Goal: Task Accomplishment & Management: Complete application form

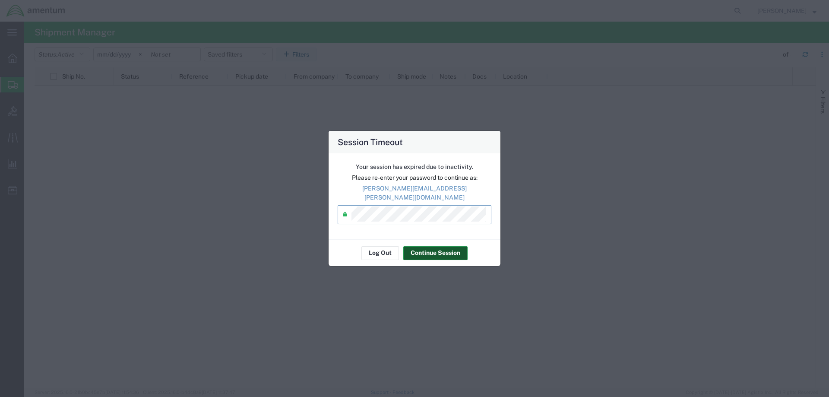
click at [434, 246] on button "Continue Session" at bounding box center [435, 253] width 64 height 14
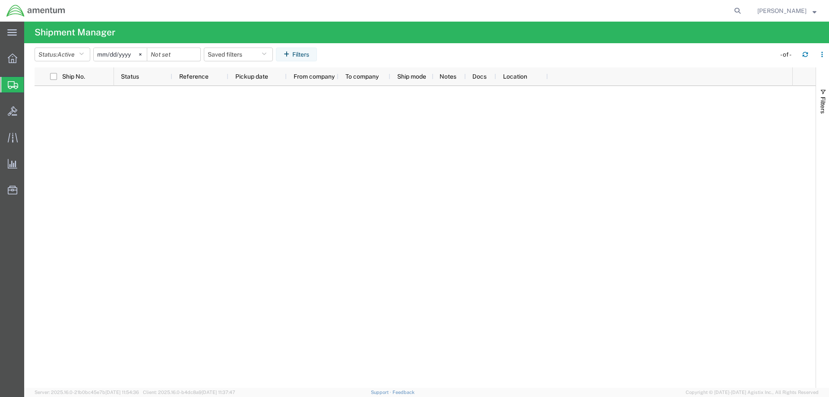
click at [0, 0] on span "Create Shipment" at bounding box center [0, 0] width 0 height 0
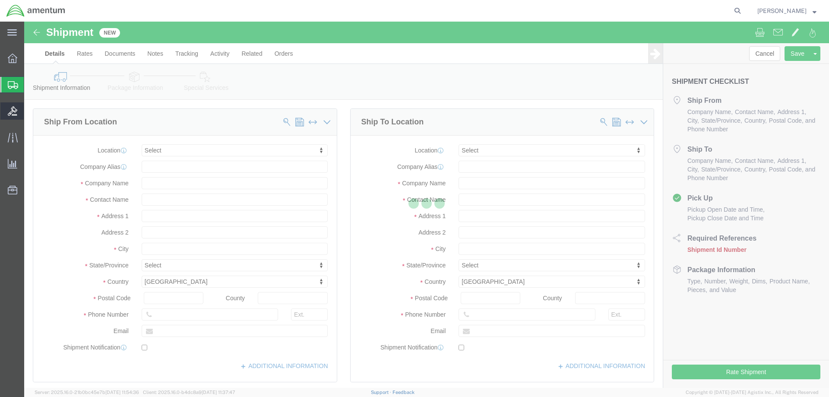
select select
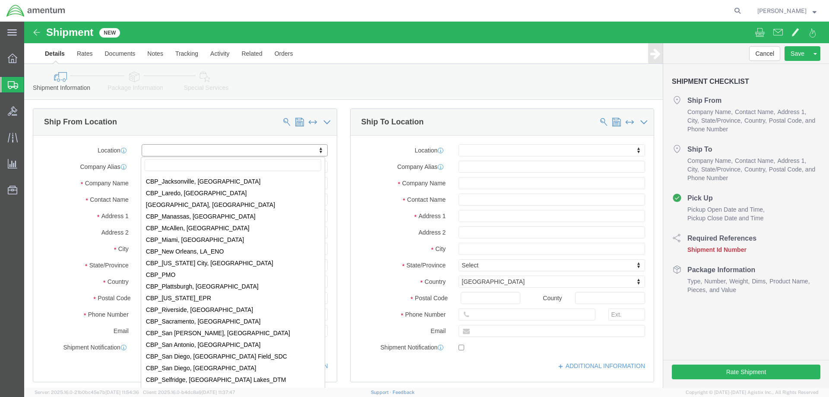
scroll to position [1770, 0]
select select "49925"
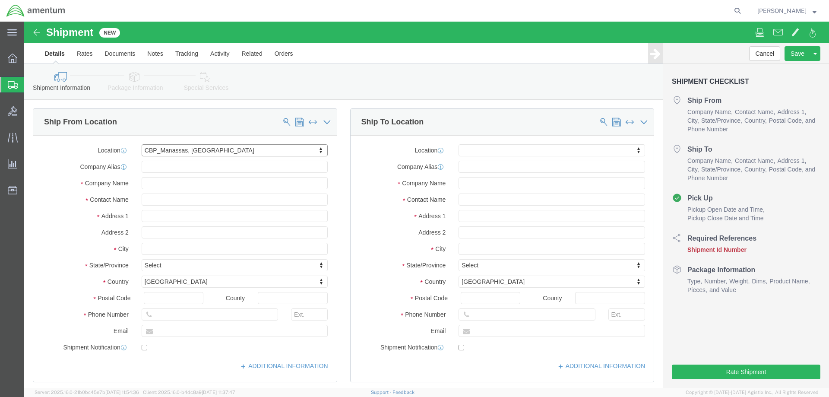
select select "VA"
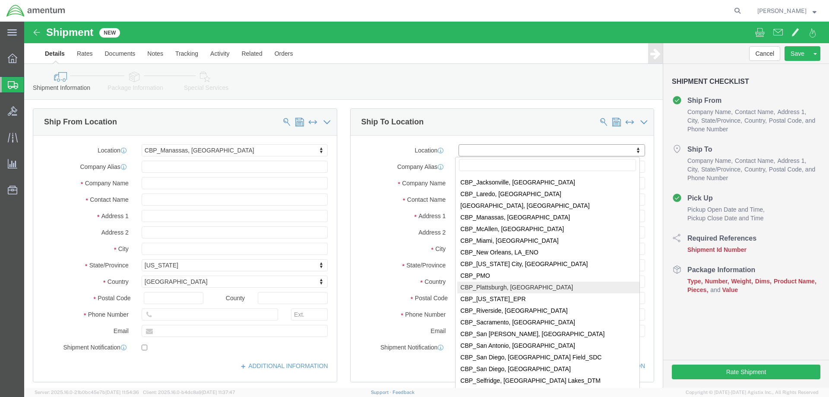
select select "49927"
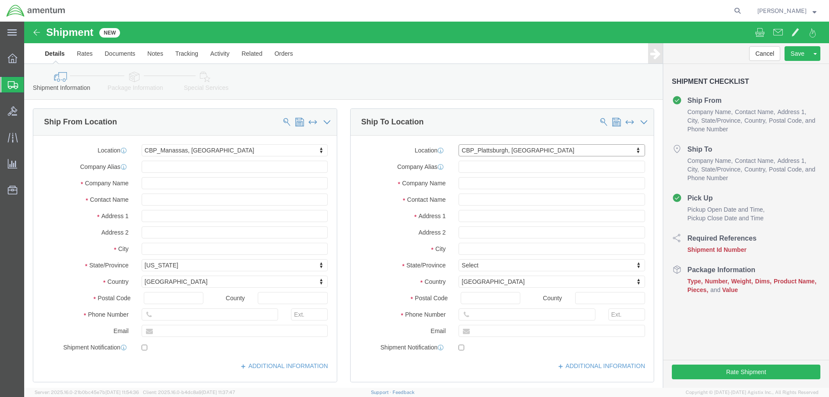
select select "NY"
click label "Address 2"
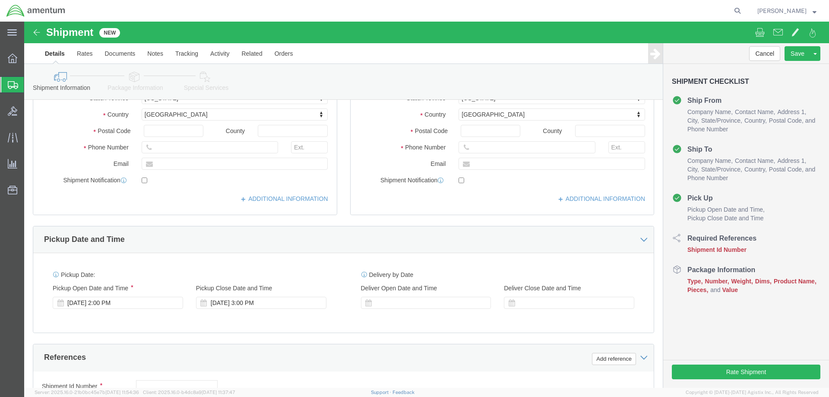
scroll to position [173, 0]
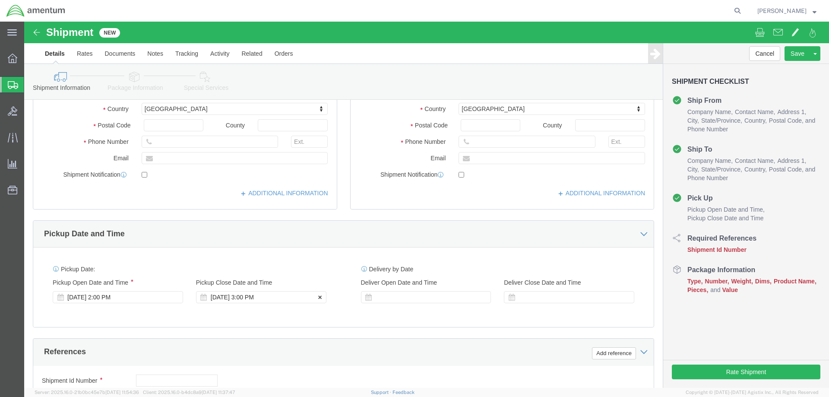
click div "[DATE] 3:00 PM"
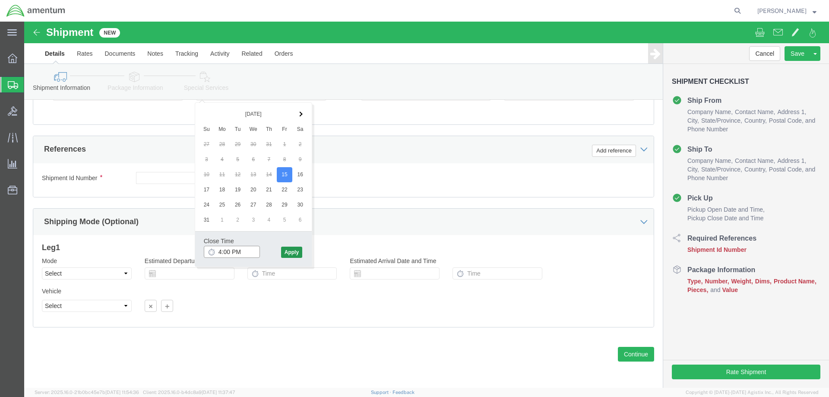
type input "4:00 PM"
click button "Apply"
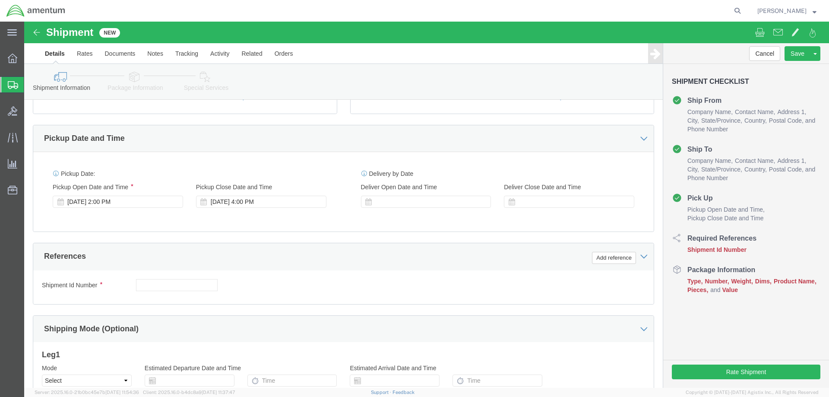
scroll to position [289, 0]
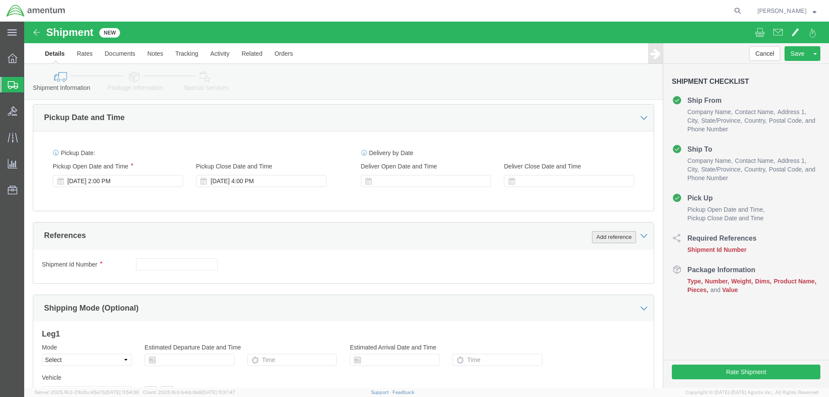
click button "Add reference"
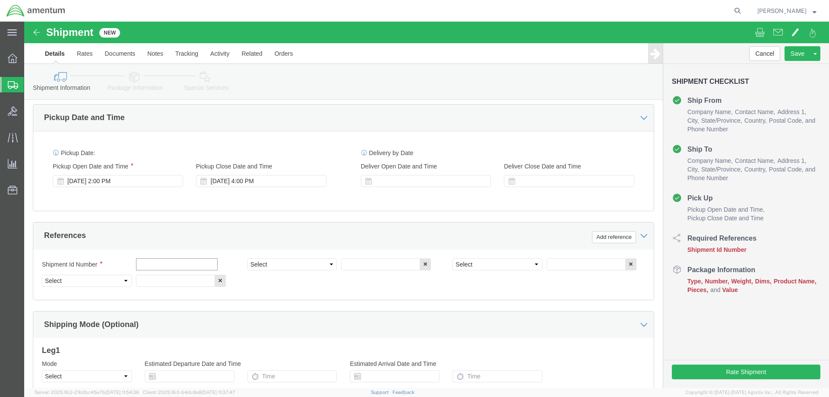
click input "text"
type input "f"
type input "FRAMING SAW"
click select "Select Account Type Activity ID Airline Appointment Number ASN Batch Request # …"
select select "CUSTREF"
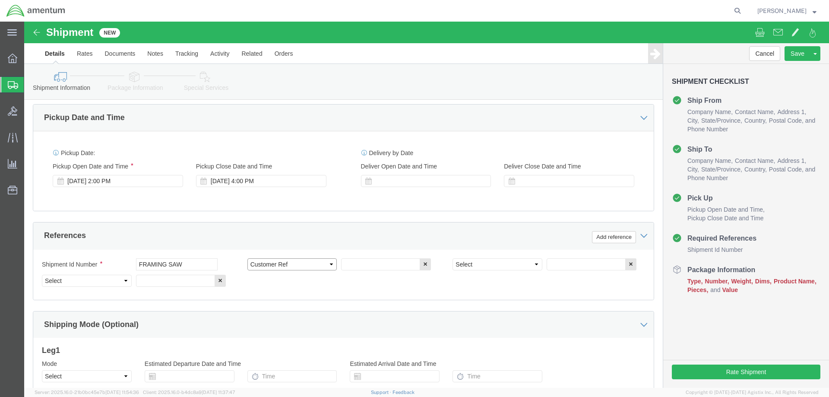
click select "Select Account Type Activity ID Airline Appointment Number ASN Batch Request # …"
select select "DEPT"
click select "Select Account Type Activity ID Airline Appointment Number ASN Batch Request # …"
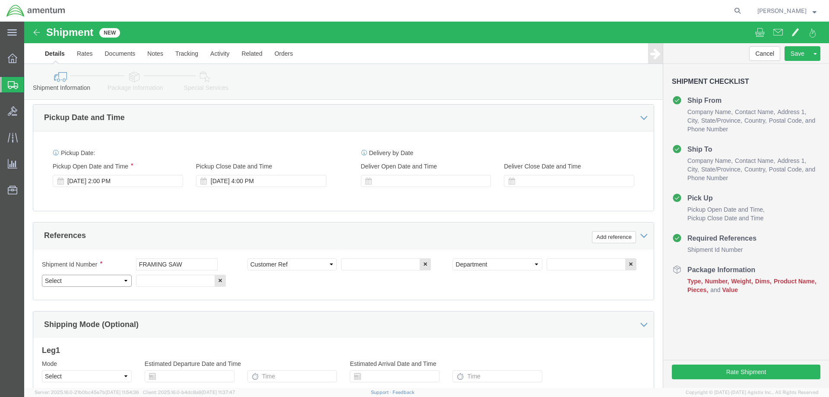
select select "PROJNUM"
click select "Select Account Type Activity ID Airline Appointment Number ASN Batch Request # …"
drag, startPoint x: 114, startPoint y: 239, endPoint x: 52, endPoint y: 223, distance: 63.2
click div "Shipment Id Number FRAMING SAW Select Account Type Activity ID Airline Appointm…"
click input "text"
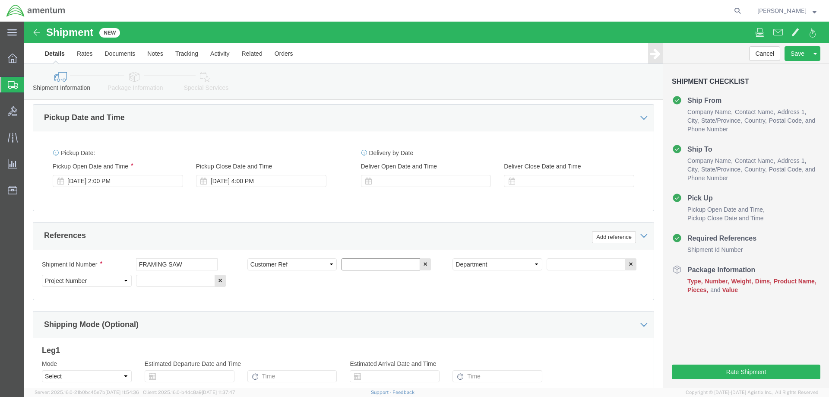
paste input "FRAMING SAW"
type input "FRAMING SAW"
click input "text"
type input "CBP"
click input "text"
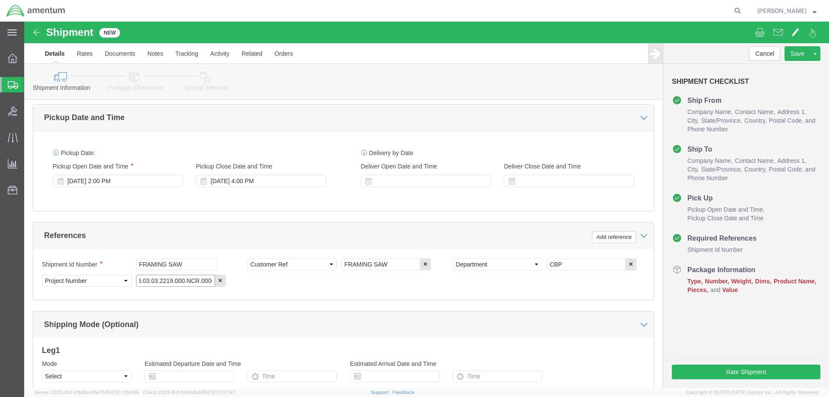
scroll to position [0, 15]
type input "6118.03.03.2219.000.NCR.0000"
click div "Shipment Id Number FRAMING SAW Select Account Type Activity ID Airline Appointm…"
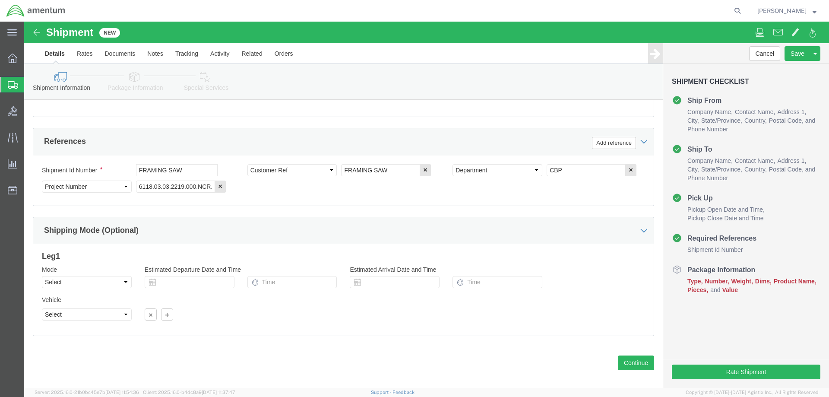
scroll to position [392, 0]
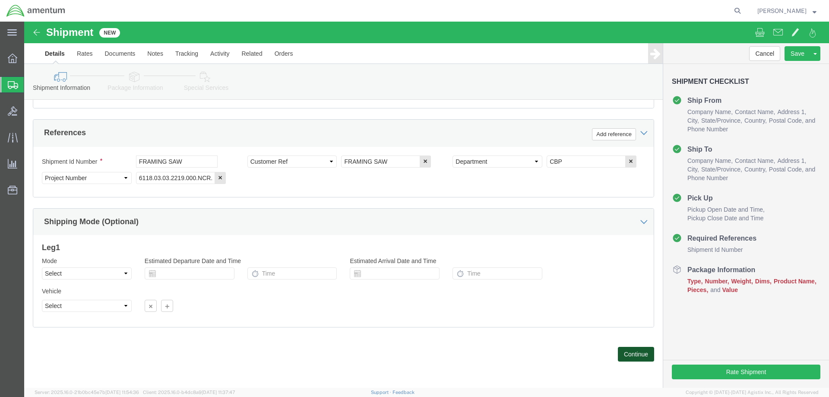
click button "Continue"
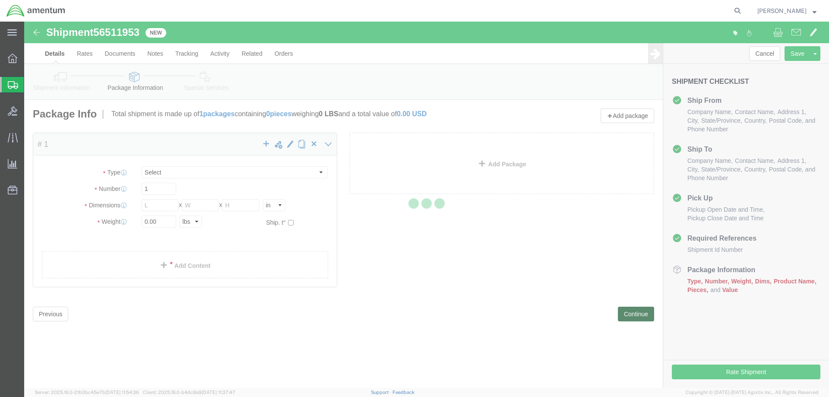
select select "CBOX"
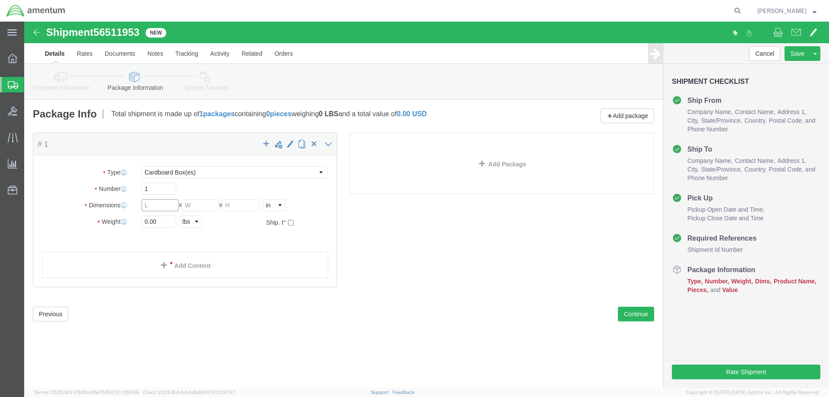
click input "text"
drag, startPoint x: 135, startPoint y: 198, endPoint x: 81, endPoint y: 190, distance: 54.0
click div "Package Type Select BCK Boxes Bale(s) Basket(s) Bolt(s) Bottle(s) Buckets Bulk …"
type input "15.50"
click input "text"
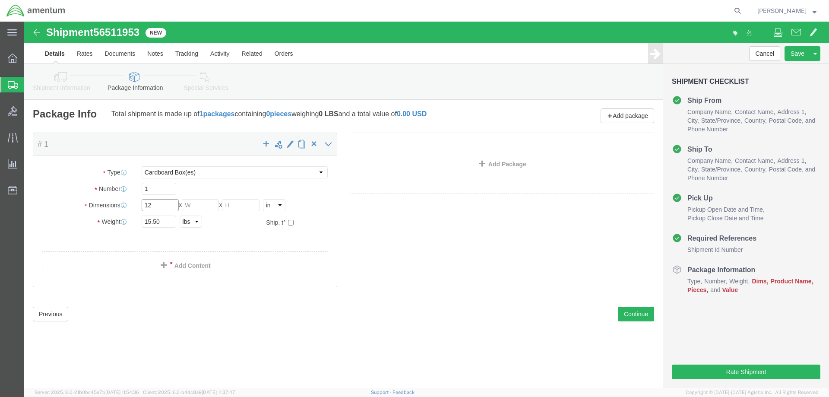
type input "12"
type input "14"
type input "13"
click link "Add Content"
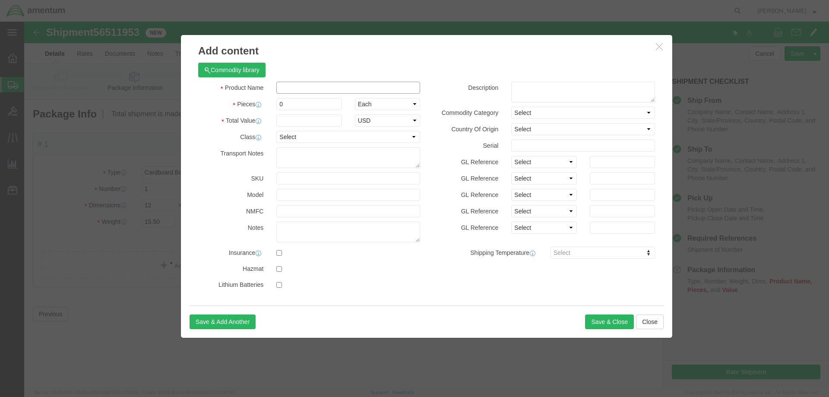
click input "text"
type input "FRAMING SAW"
click input "0"
type input "1"
click input "text"
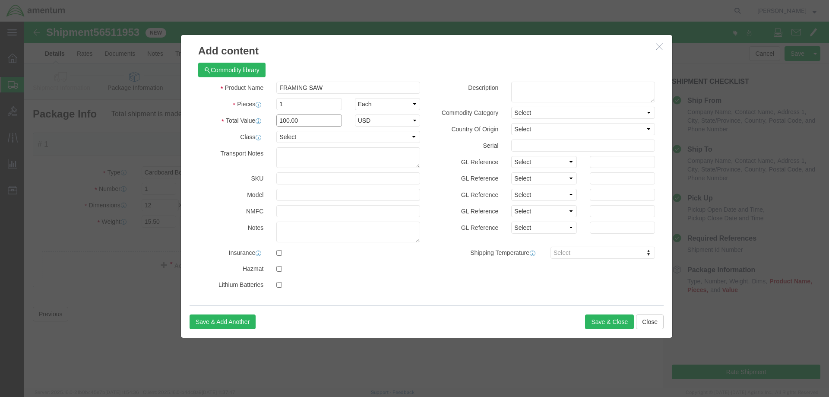
type input "100.00"
click div "Product Name FRAMING SAW Pieces 1 Select Bag Barrels 100Board Feet Bottle Box B…"
click button "Save & Close"
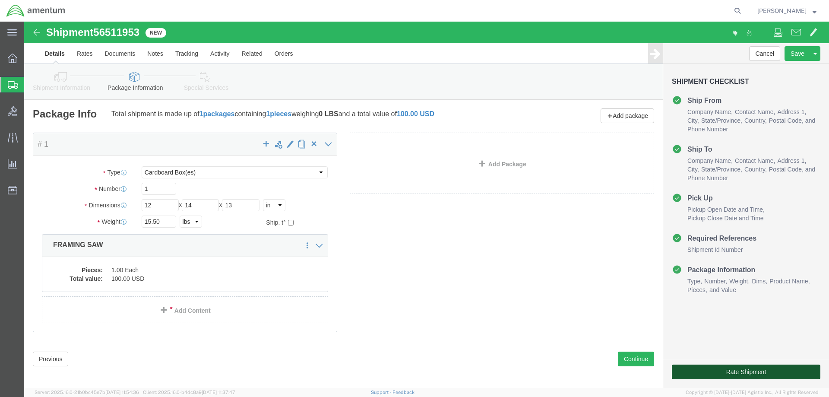
click button "Rate Shipment"
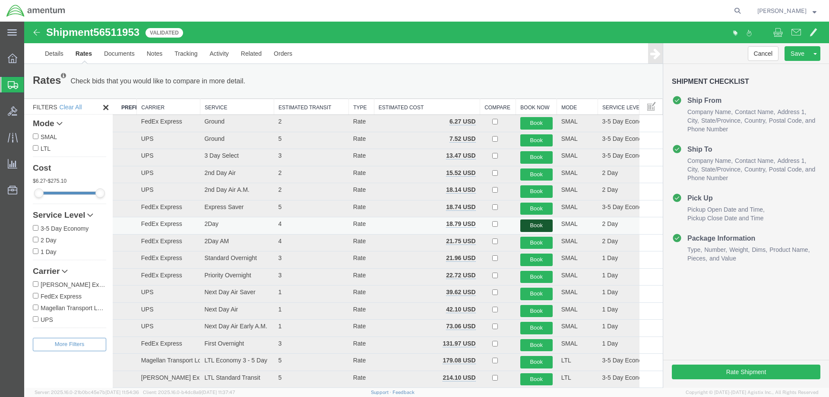
click at [532, 226] on button "Book" at bounding box center [536, 225] width 32 height 13
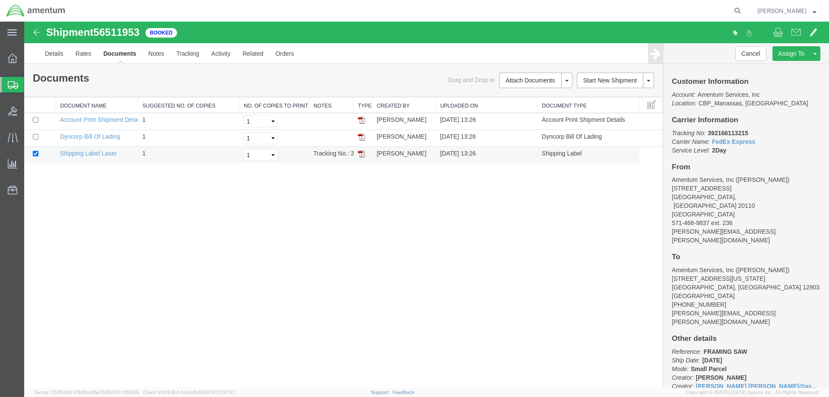
click at [358, 152] on img at bounding box center [361, 153] width 7 height 7
